Goal: Task Accomplishment & Management: Use online tool/utility

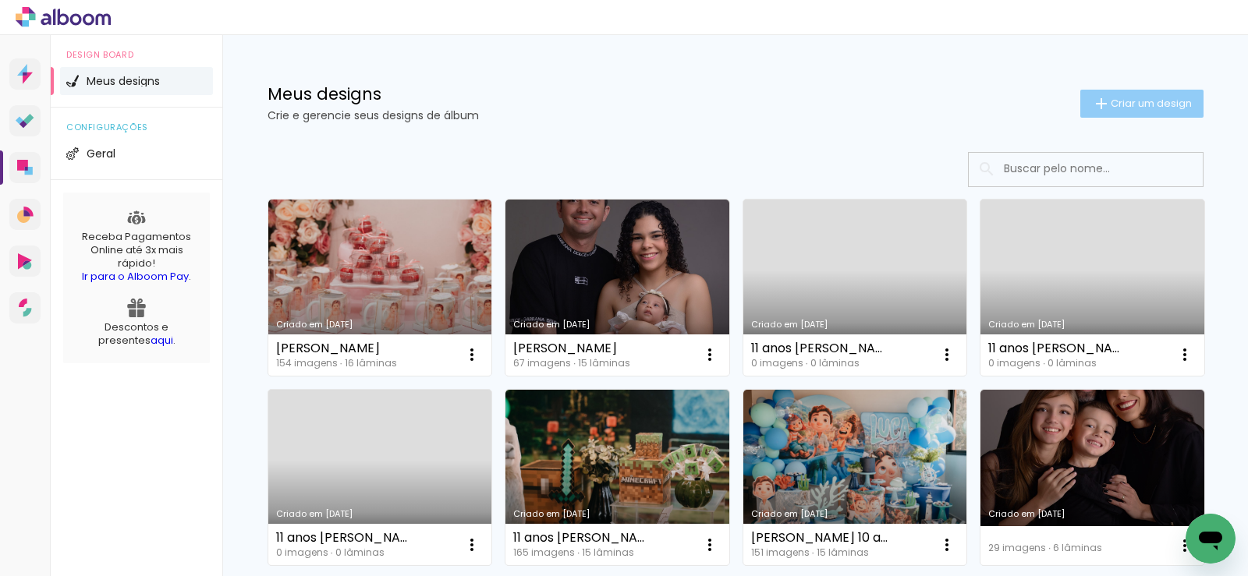
click at [1130, 94] on paper-button "Criar um design" at bounding box center [1141, 104] width 123 height 28
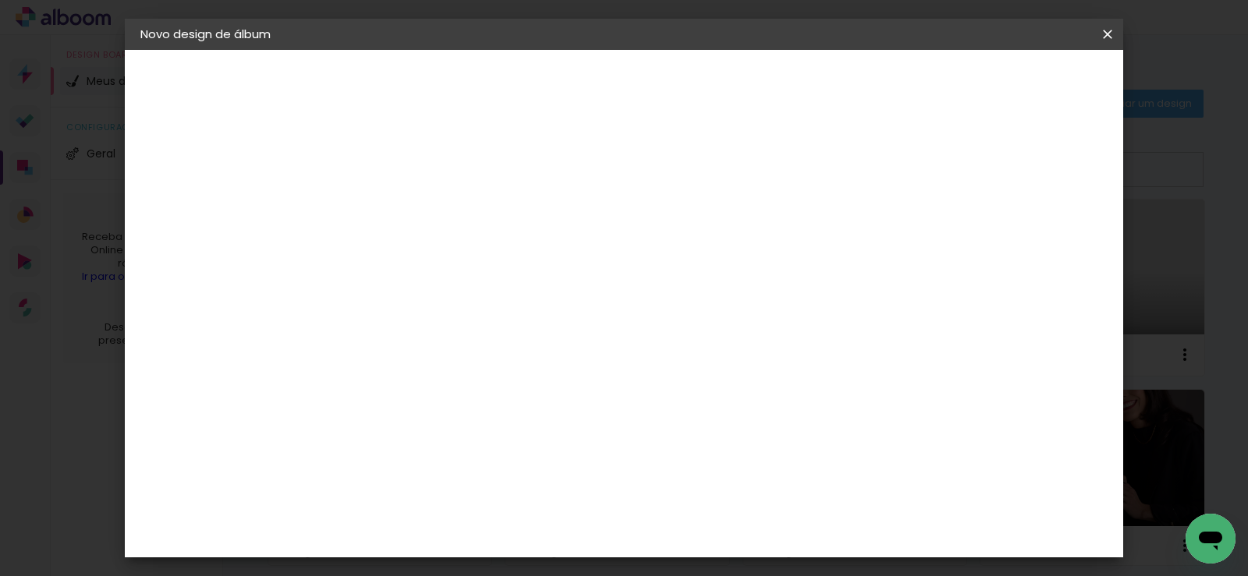
click at [395, 198] on input at bounding box center [395, 209] width 0 height 24
type input "[PERSON_NAME] 1 ano"
type paper-input "[PERSON_NAME] 1 ano"
click at [555, 93] on paper-button "Avançar" at bounding box center [517, 82] width 76 height 27
click at [688, 214] on div at bounding box center [613, 210] width 150 height 20
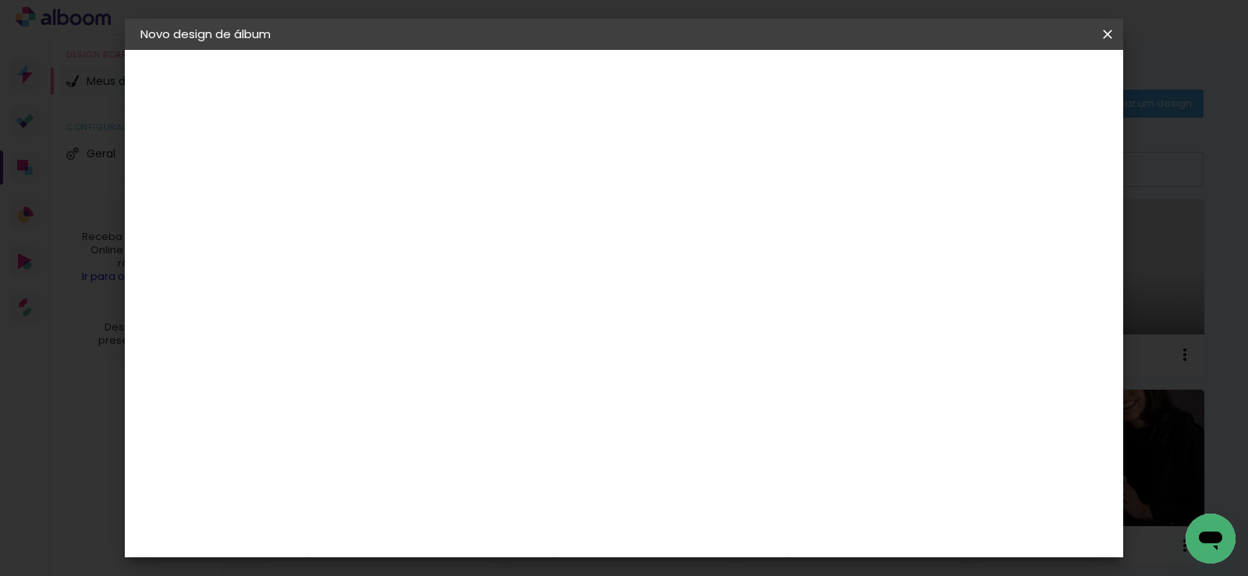
click at [688, 218] on div at bounding box center [613, 210] width 150 height 20
click at [0, 0] on slot "Tamanho Livre" at bounding box center [0, 0] width 0 height 0
click at [0, 0] on slot "Avançar" at bounding box center [0, 0] width 0 height 0
drag, startPoint x: 733, startPoint y: 492, endPoint x: 712, endPoint y: 495, distance: 21.2
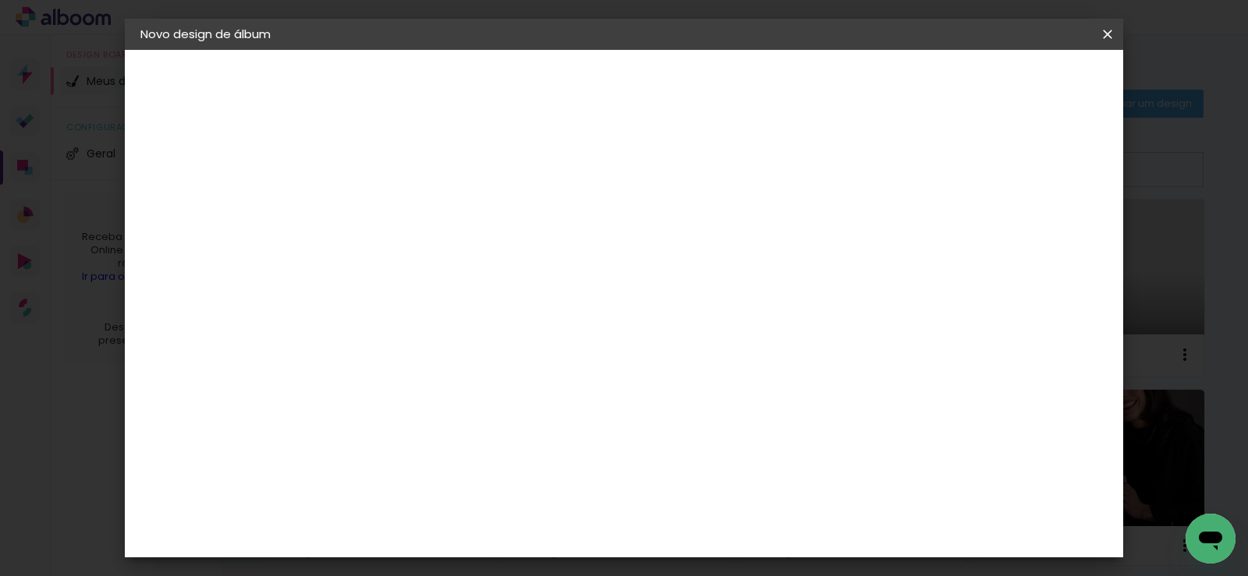
click at [713, 495] on div "60" at bounding box center [719, 495] width 59 height 23
type input "6"
type input "5"
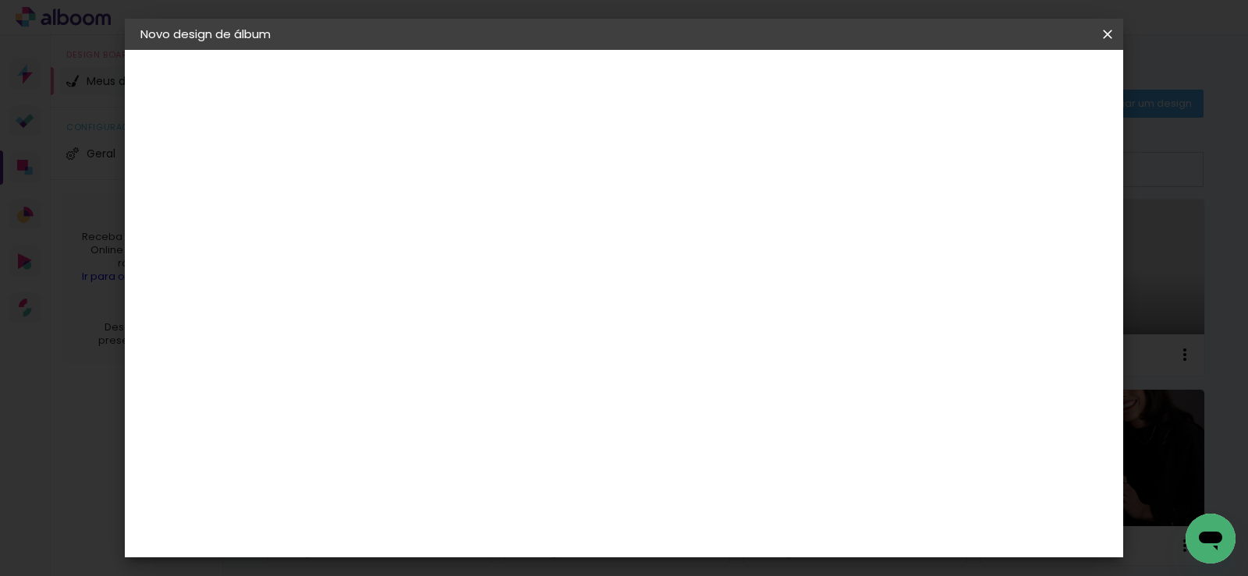
type input "40"
type paper-input "40"
click at [730, 530] on input "40" at bounding box center [710, 529] width 41 height 23
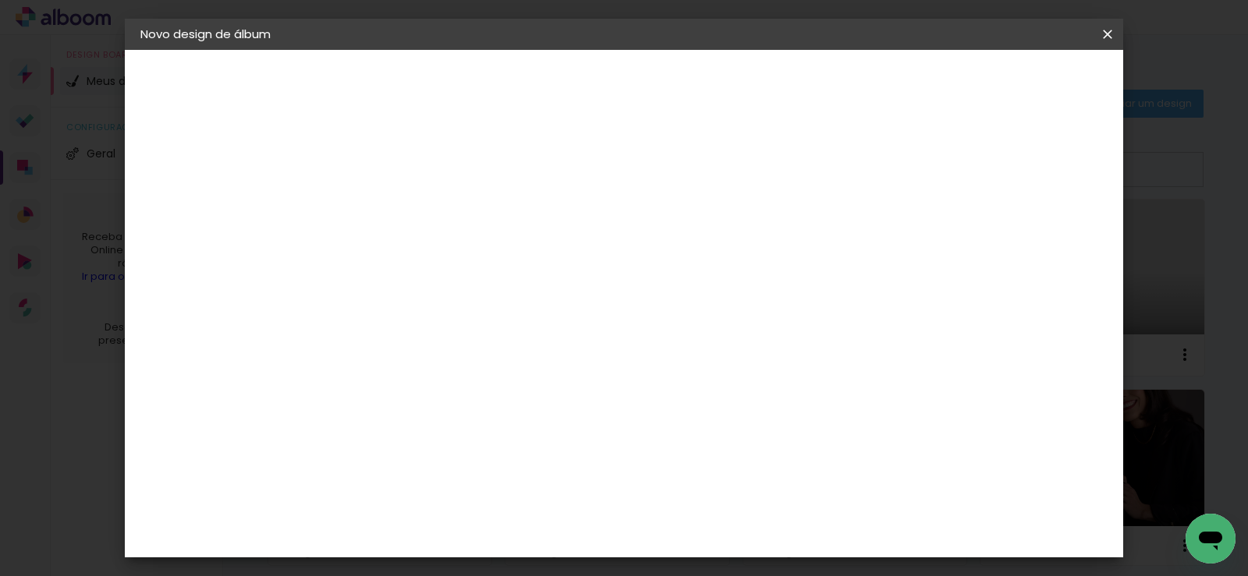
type input "4"
type paper-input "4"
click at [737, 517] on paper-input-container "4 cm" at bounding box center [730, 534] width 62 height 39
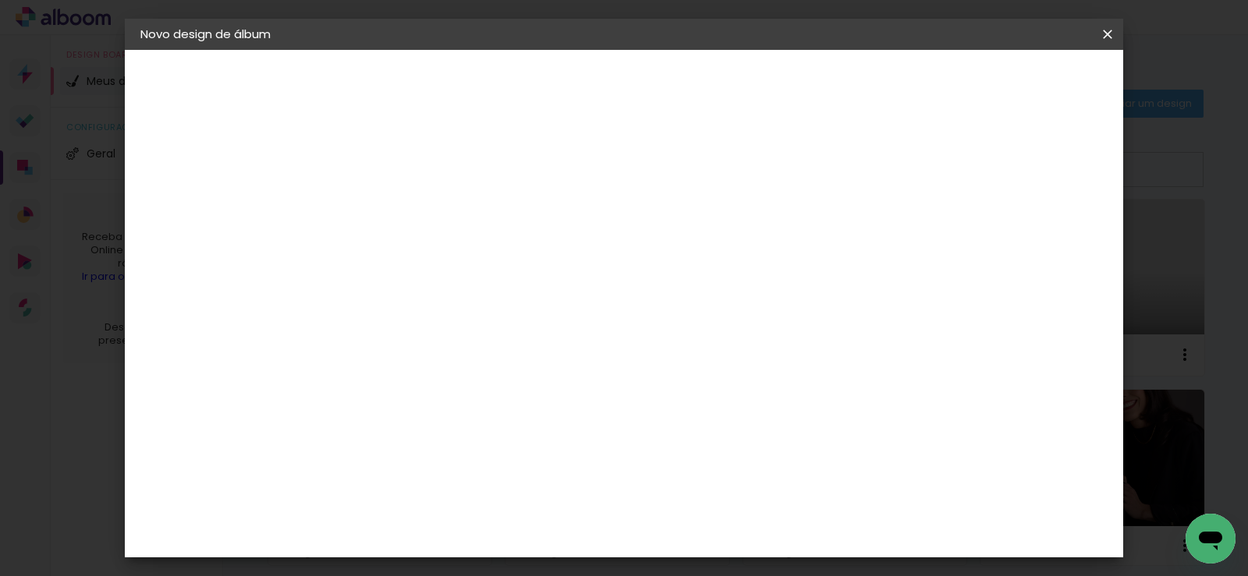
type input "40,6"
type paper-input "40,6"
drag, startPoint x: 444, startPoint y: 452, endPoint x: 420, endPoint y: 449, distance: 24.3
click at [420, 449] on input "30" at bounding box center [428, 449] width 41 height 23
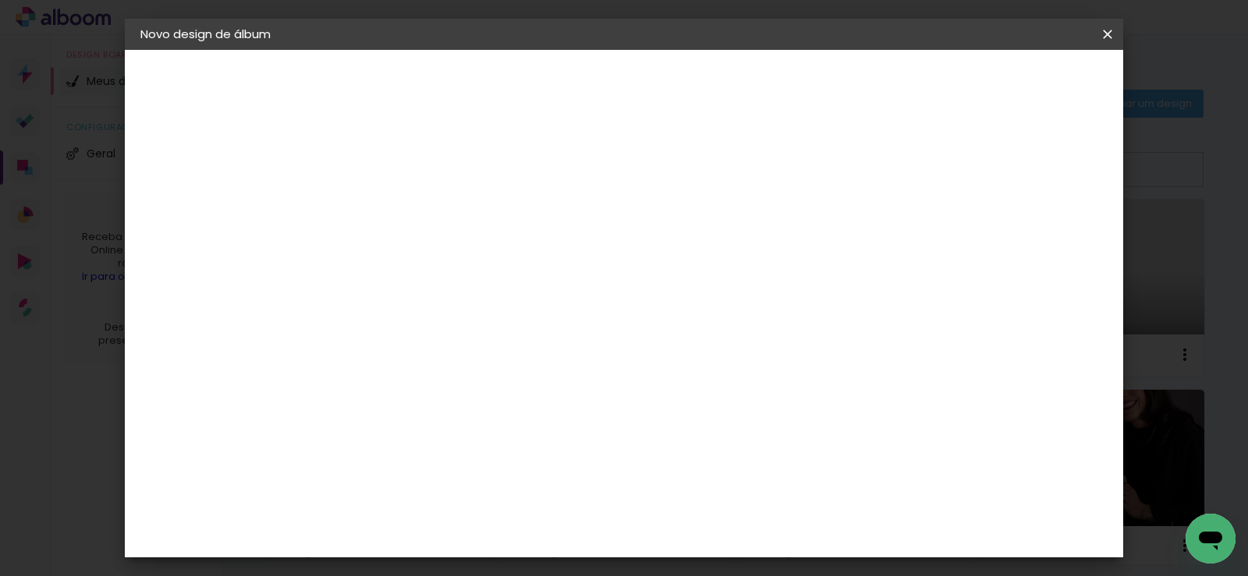
type input "20,3"
type paper-input "20,3"
click at [1010, 80] on span "Iniciar design" at bounding box center [974, 82] width 71 height 11
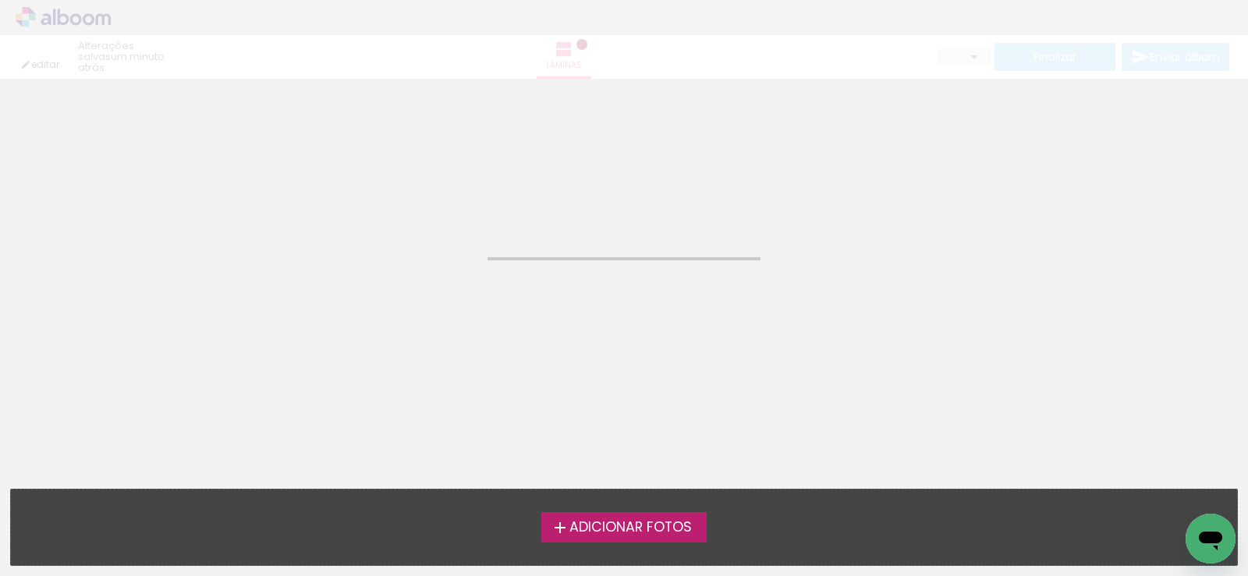
click at [604, 523] on span "Adicionar Fotos" at bounding box center [630, 528] width 122 height 14
click at [0, 0] on input "file" at bounding box center [0, 0] width 0 height 0
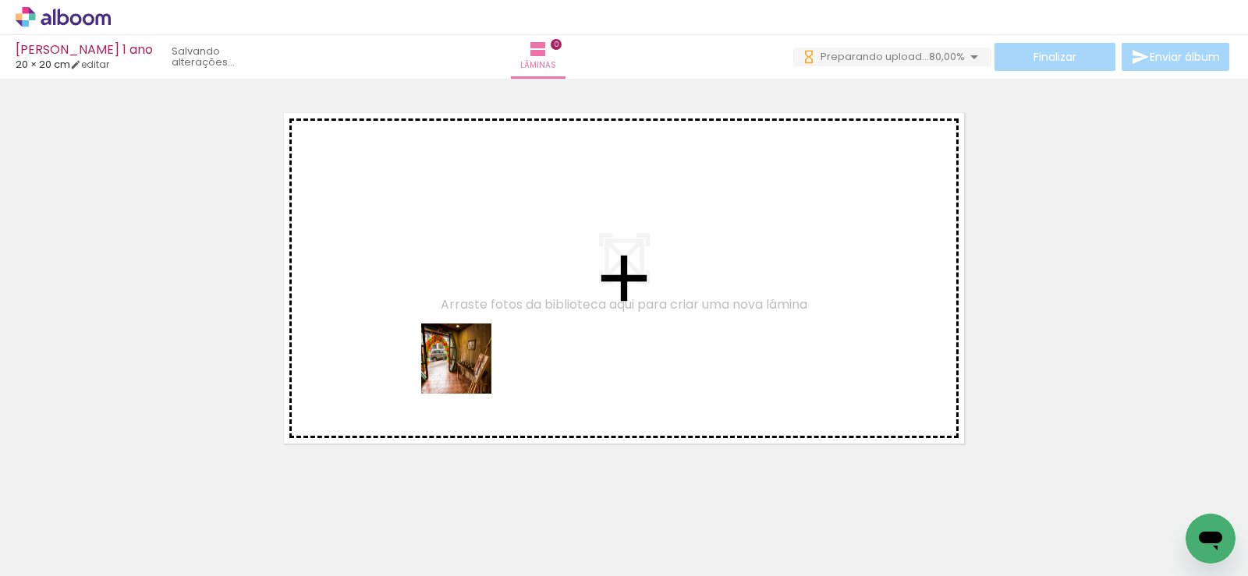
drag, startPoint x: 167, startPoint y: 526, endPoint x: 484, endPoint y: 357, distance: 359.8
click at [484, 357] on quentale-workspace at bounding box center [624, 288] width 1248 height 576
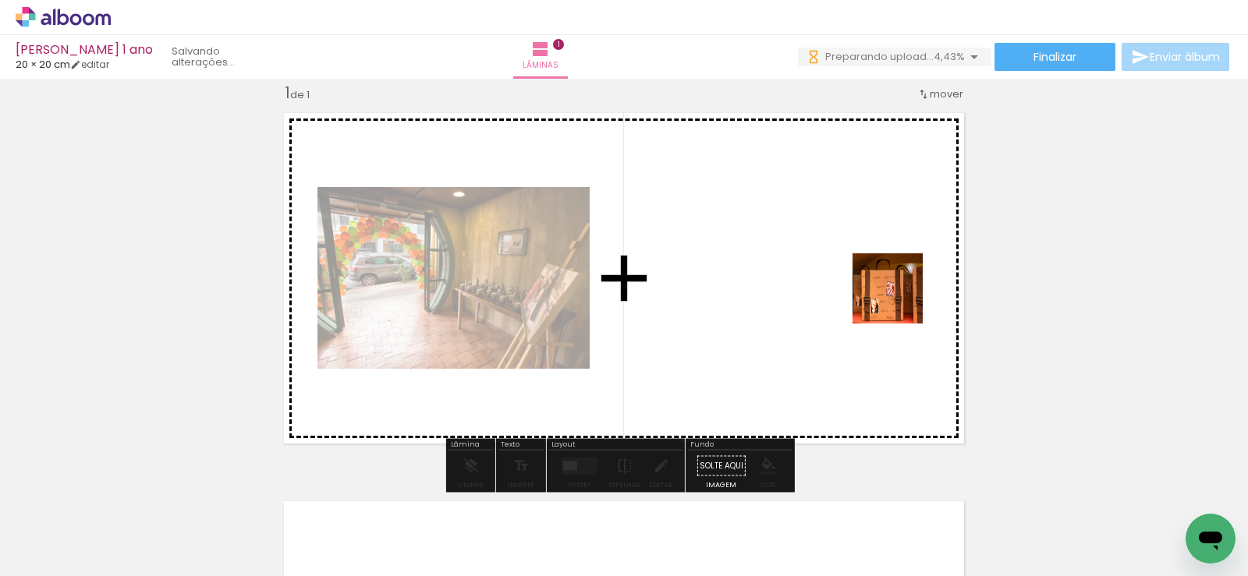
drag, startPoint x: 945, startPoint y: 532, endPoint x: 888, endPoint y: 286, distance: 252.2
click at [888, 286] on quentale-workspace at bounding box center [624, 288] width 1248 height 576
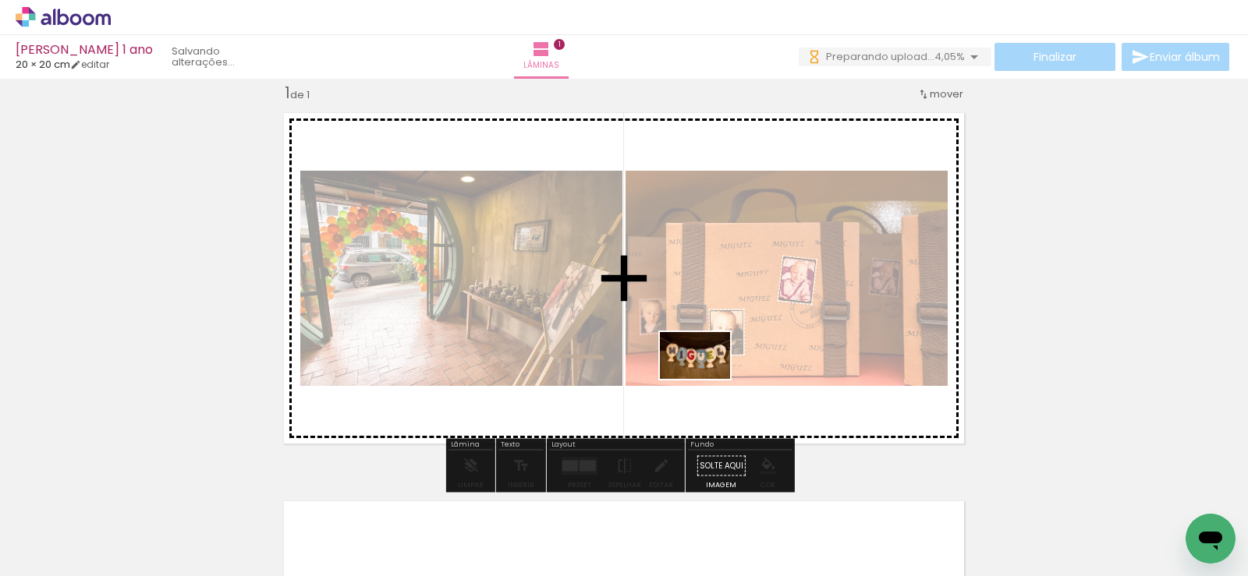
drag, startPoint x: 659, startPoint y: 417, endPoint x: 707, endPoint y: 379, distance: 61.0
click at [707, 379] on quentale-workspace at bounding box center [624, 288] width 1248 height 576
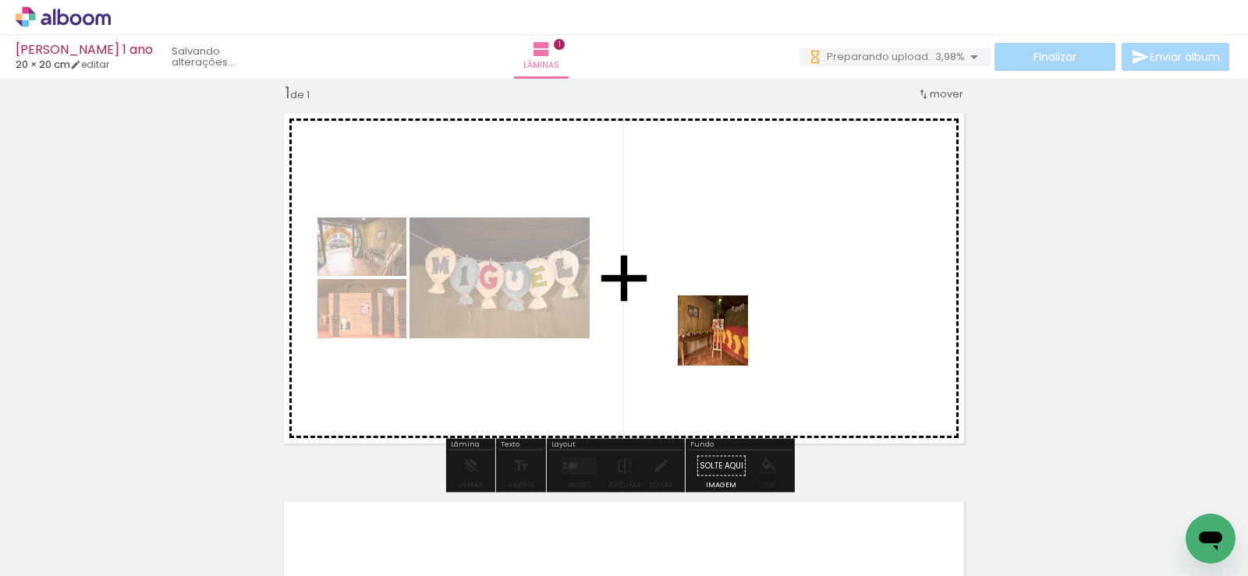
drag, startPoint x: 342, startPoint y: 523, endPoint x: 814, endPoint y: 284, distance: 528.5
click at [814, 284] on quentale-workspace at bounding box center [624, 288] width 1248 height 576
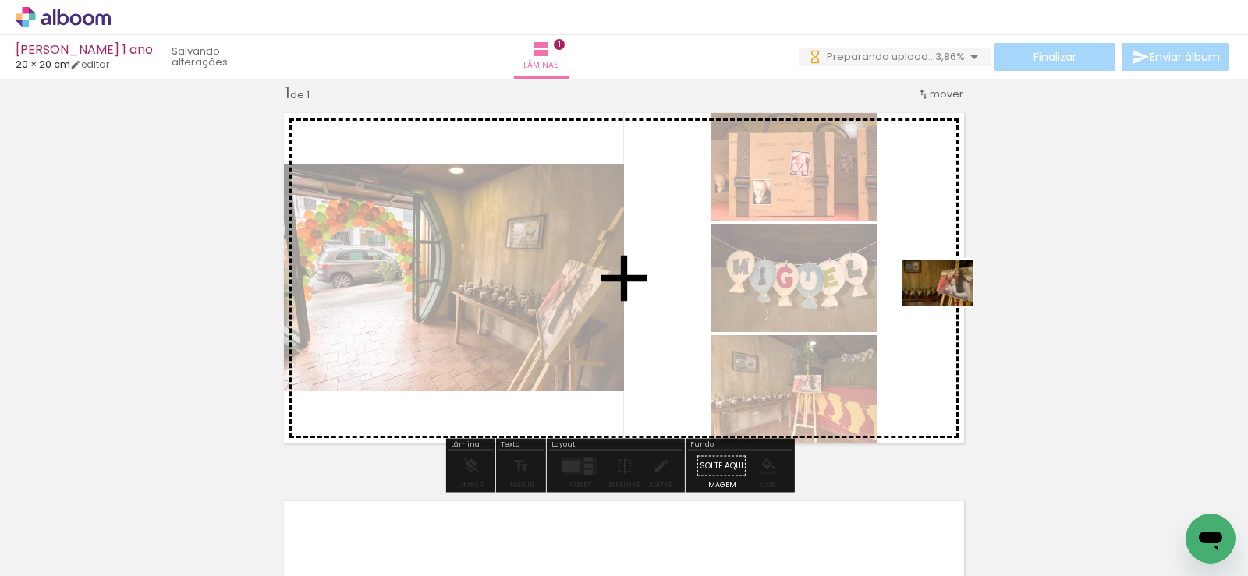
drag, startPoint x: 412, startPoint y: 528, endPoint x: 949, endPoint y: 307, distance: 581.3
click at [949, 307] on quentale-workspace at bounding box center [624, 288] width 1248 height 576
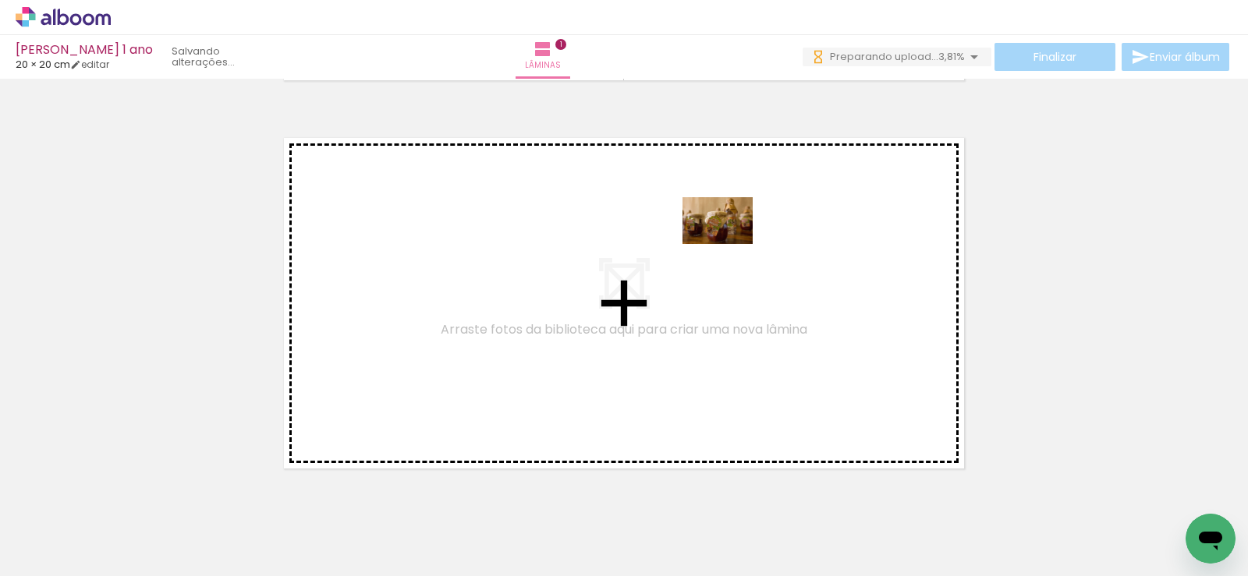
drag, startPoint x: 604, startPoint y: 523, endPoint x: 730, endPoint y: 243, distance: 307.2
click at [730, 243] on quentale-workspace at bounding box center [624, 288] width 1248 height 576
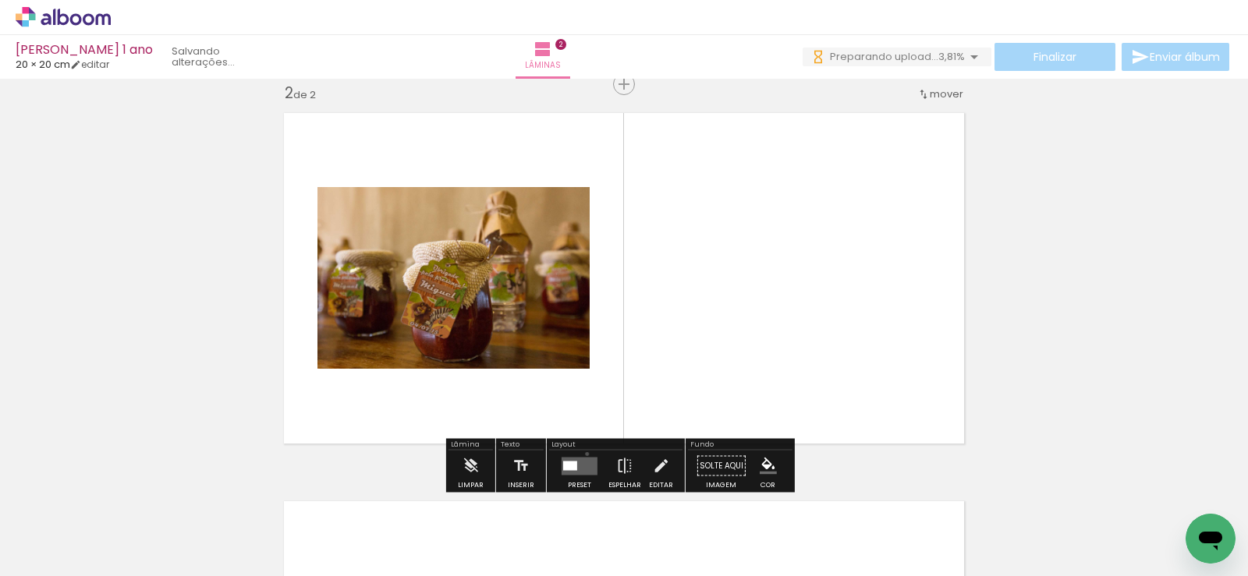
click at [583, 454] on div at bounding box center [579, 466] width 42 height 31
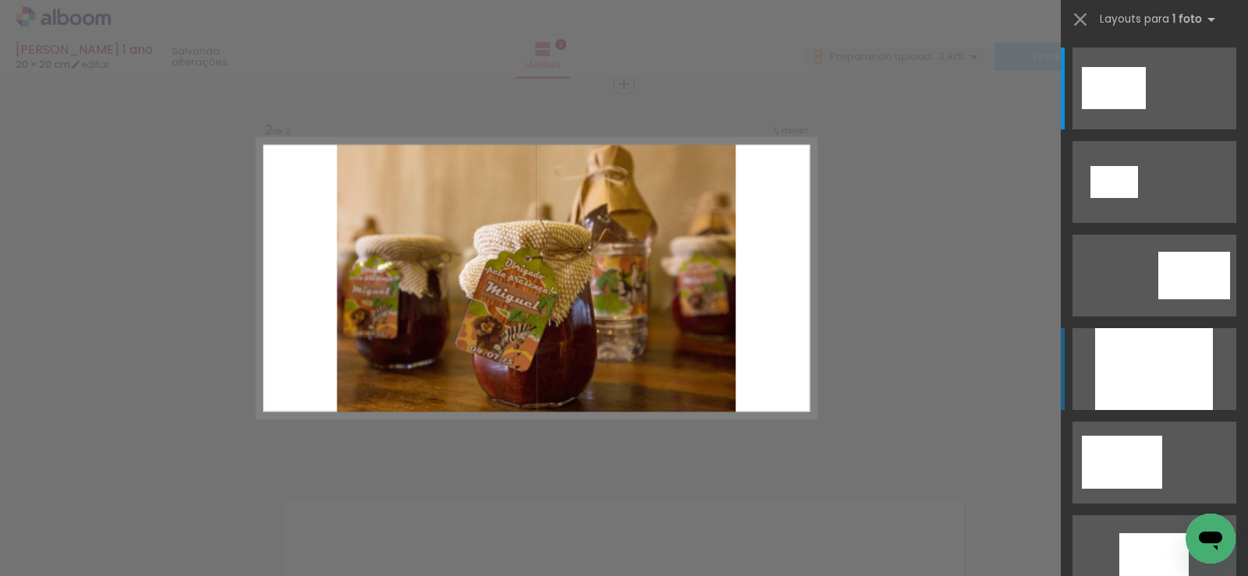
click at [1147, 373] on div at bounding box center [1154, 369] width 118 height 82
